Goal: Navigation & Orientation: Find specific page/section

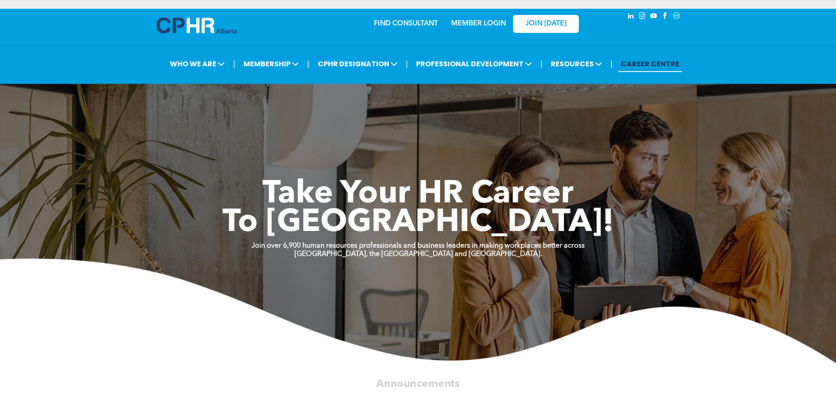
click at [498, 25] on link "MEMBER LOGIN" at bounding box center [478, 23] width 55 height 7
click at [452, 21] on link "MEMBER LOGIN" at bounding box center [478, 23] width 55 height 7
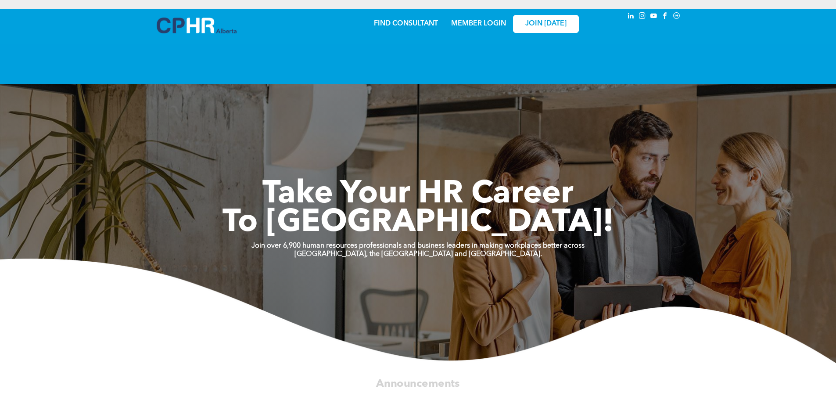
click at [482, 21] on link "MEMBER LOGIN" at bounding box center [478, 23] width 55 height 7
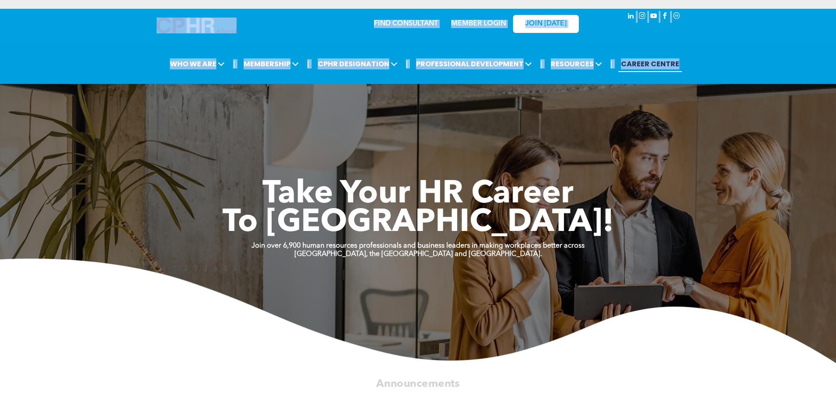
drag, startPoint x: 93, startPoint y: 16, endPoint x: 748, endPoint y: 61, distance: 657.5
click at [748, 61] on div "FIND CONSULTANT MEMBER LOGIN JOIN TODAY | WHO WE ARE ASSOCIATION About CPHR Alb…" at bounding box center [418, 46] width 836 height 75
click at [748, 61] on div "| WHO WE ARE ASSOCIATION About CPHR Alberta Board of Directors Team Chapters | |" at bounding box center [425, 64] width 814 height 21
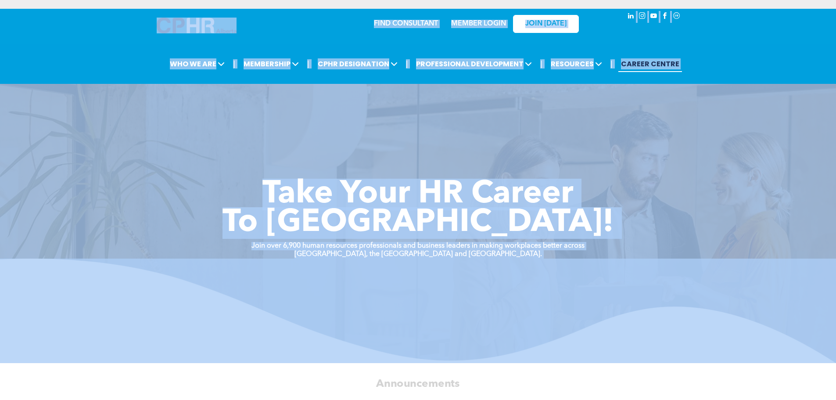
drag, startPoint x: 154, startPoint y: 25, endPoint x: 521, endPoint y: 312, distance: 466.4
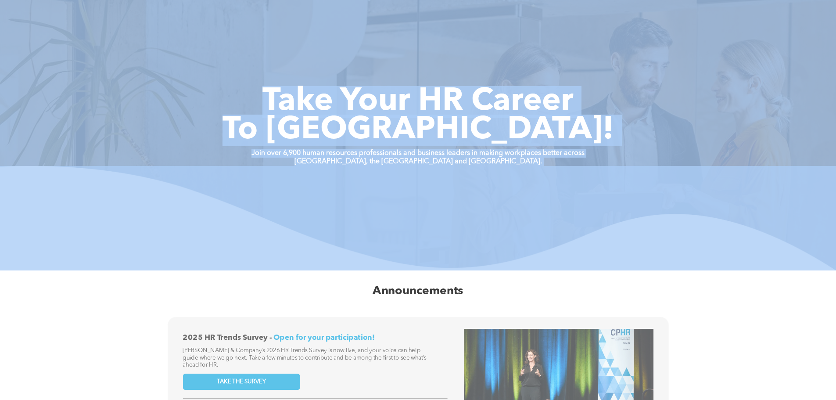
scroll to position [132, 0]
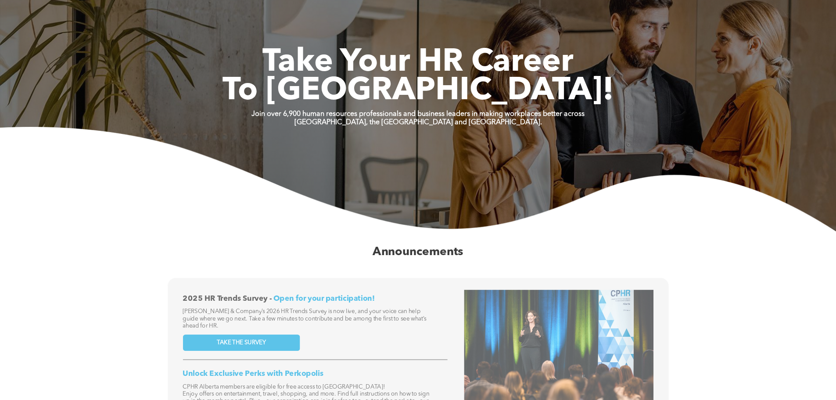
click at [505, 264] on div "Announcements" at bounding box center [417, 252] width 462 height 25
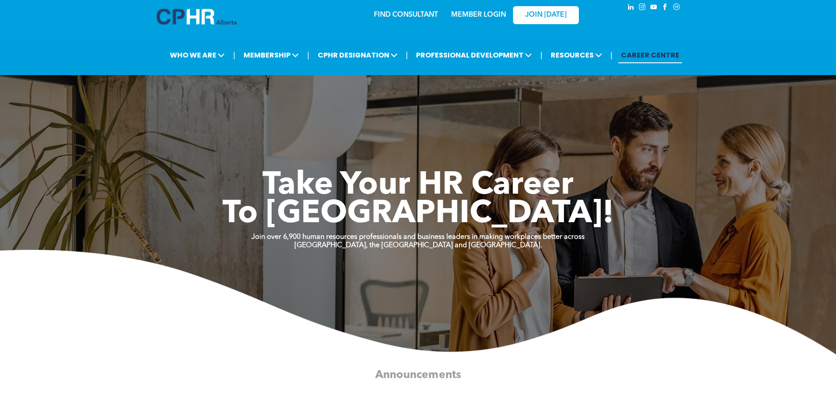
scroll to position [0, 0]
